Goal: Task Accomplishment & Management: Manage account settings

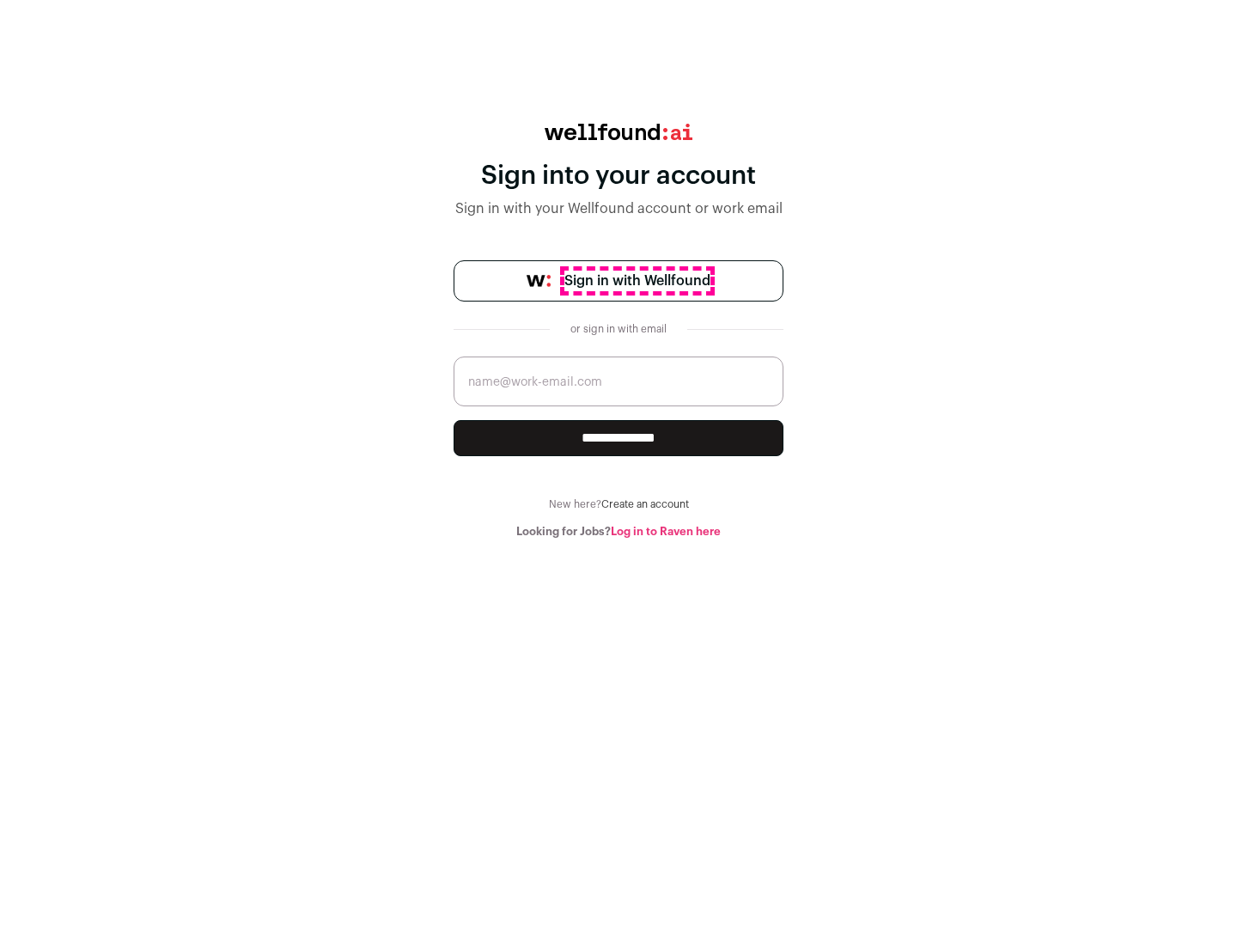
click at [637, 281] on span "Sign in with Wellfound" at bounding box center [638, 281] width 146 height 21
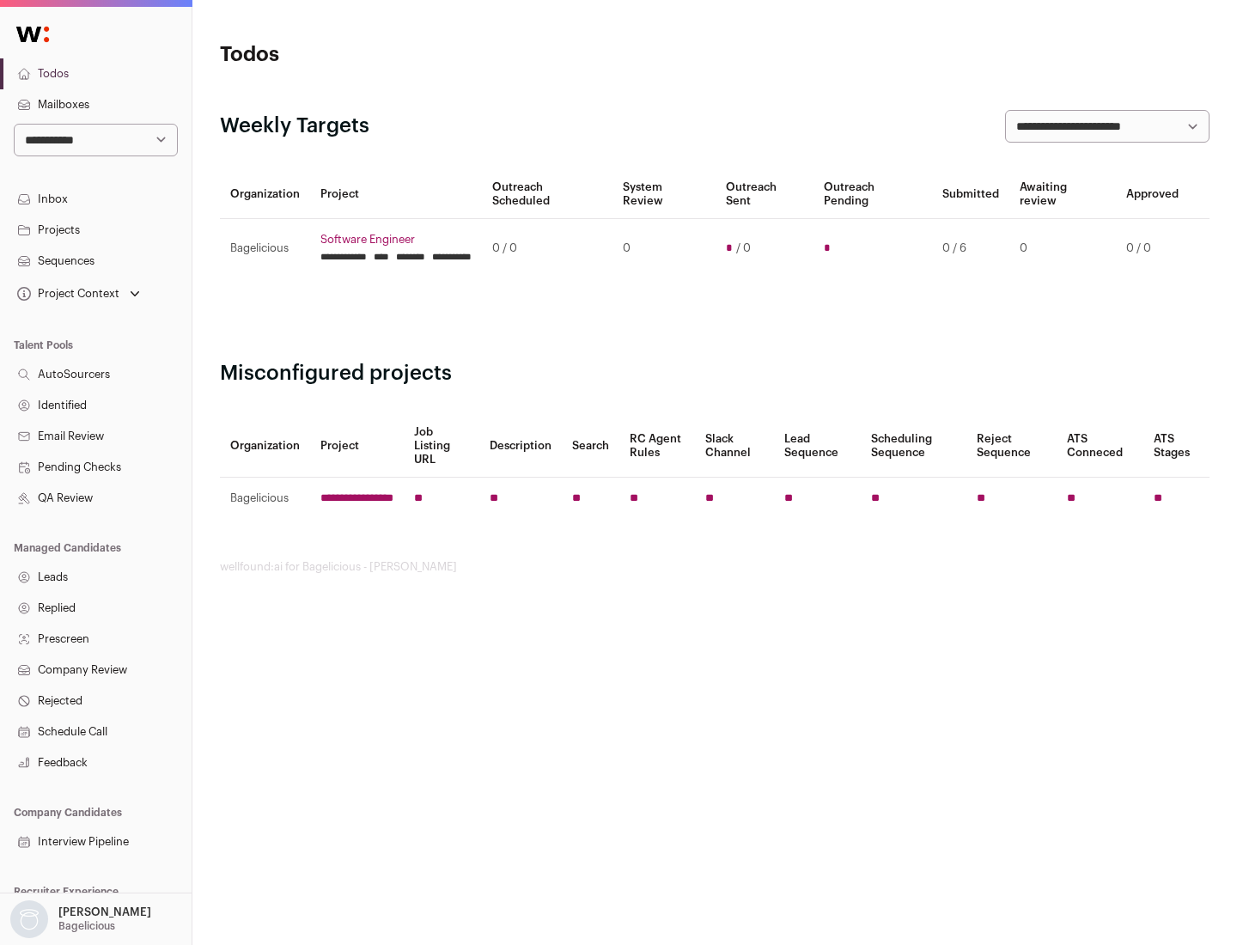
click at [95, 229] on link "Projects" at bounding box center [96, 230] width 192 height 31
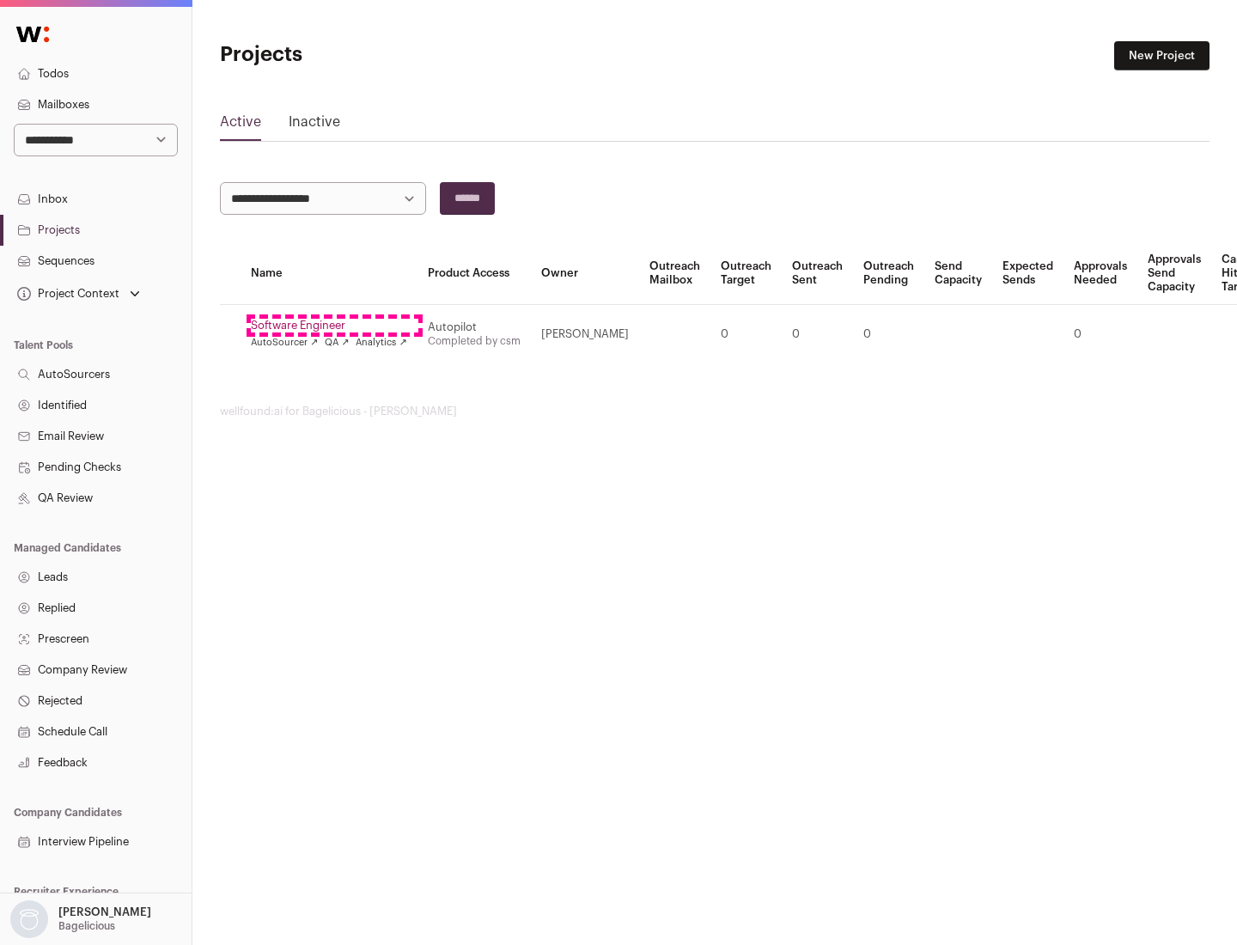
click at [334, 326] on link "Software Engineer" at bounding box center [329, 326] width 156 height 14
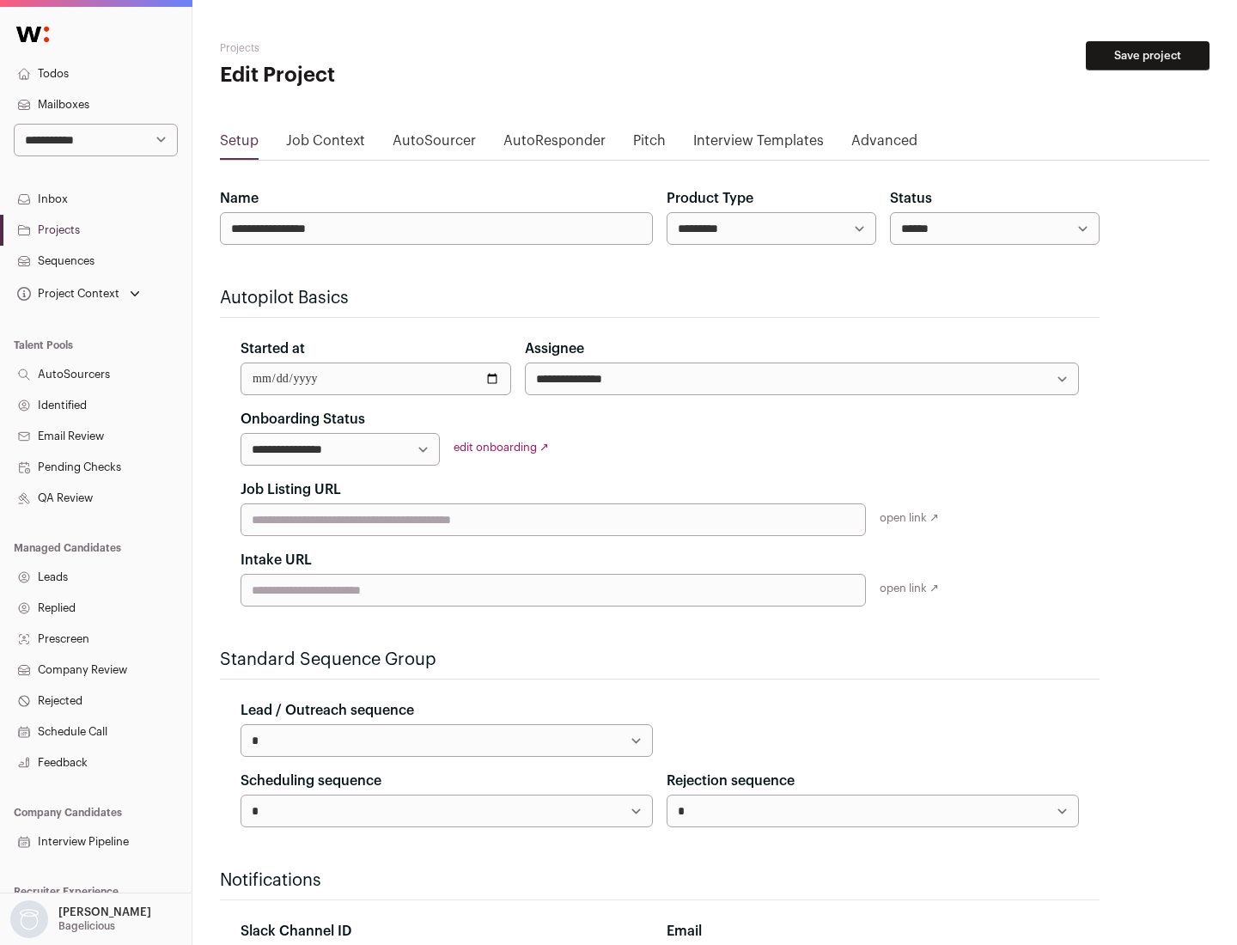
click at [1148, 56] on button "Save project" at bounding box center [1148, 55] width 124 height 29
